Goal: Task Accomplishment & Management: Complete application form

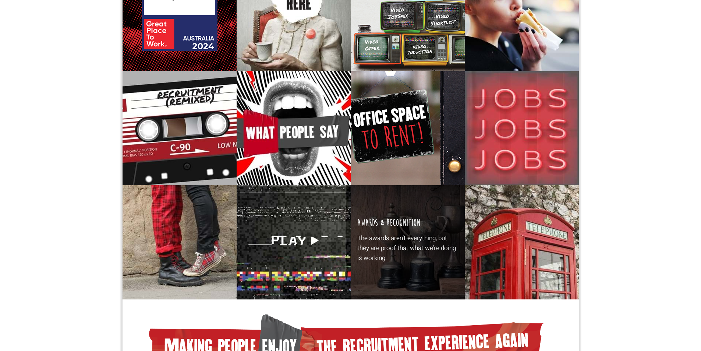
scroll to position [469, 0]
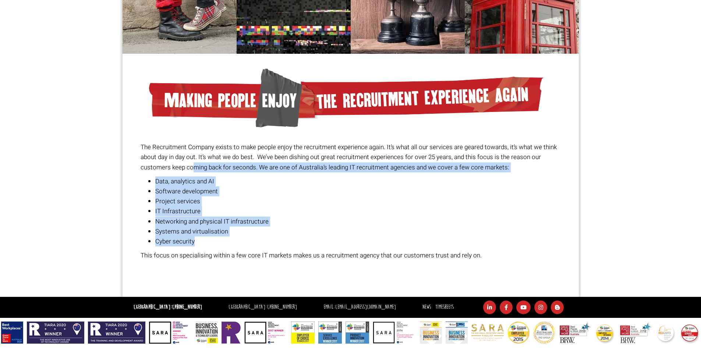
drag, startPoint x: 191, startPoint y: 172, endPoint x: 237, endPoint y: 239, distance: 80.8
click at [237, 239] on div "The Recruitment Company exists to make people enjoy the recruitment experience …" at bounding box center [351, 201] width 420 height 118
click at [237, 239] on li "Cyber security" at bounding box center [357, 241] width 405 height 10
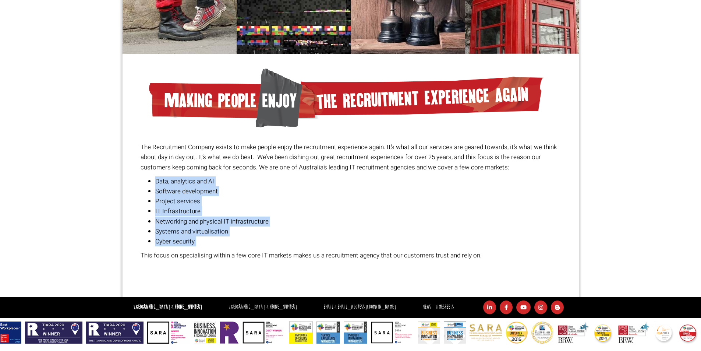
drag, startPoint x: 229, startPoint y: 233, endPoint x: 166, endPoint y: 178, distance: 82.7
click at [166, 180] on ul "Data, analytics and AI Software development Project services IT Infrastructure …" at bounding box center [351, 211] width 420 height 70
click at [168, 177] on li "Data, analytics and AI" at bounding box center [357, 181] width 405 height 10
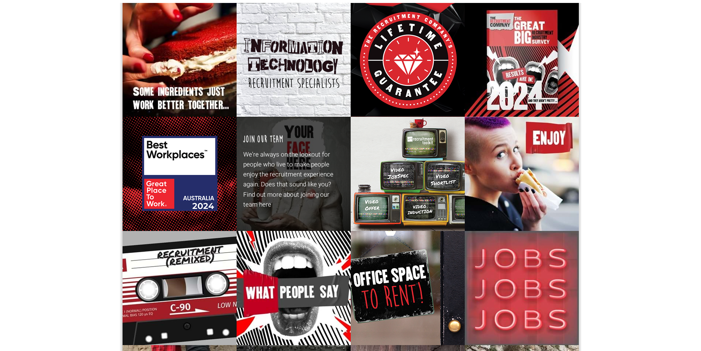
scroll to position [0, 0]
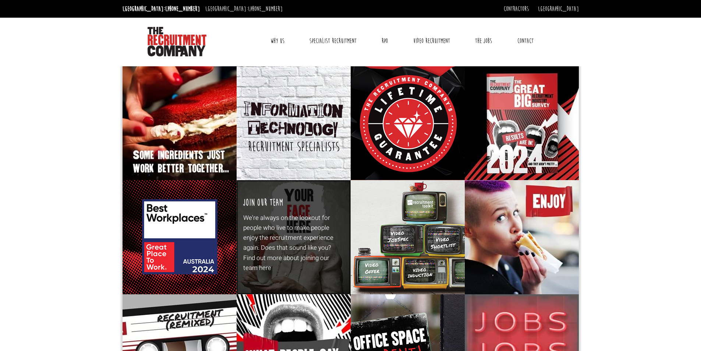
click at [286, 209] on div "Join our team We're always on the lookout for people who live to make people en…" at bounding box center [294, 237] width 114 height 114
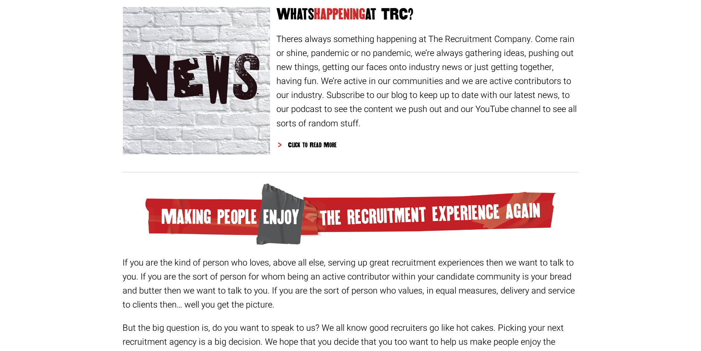
scroll to position [1031, 0]
